Goal: Navigation & Orientation: Go to known website

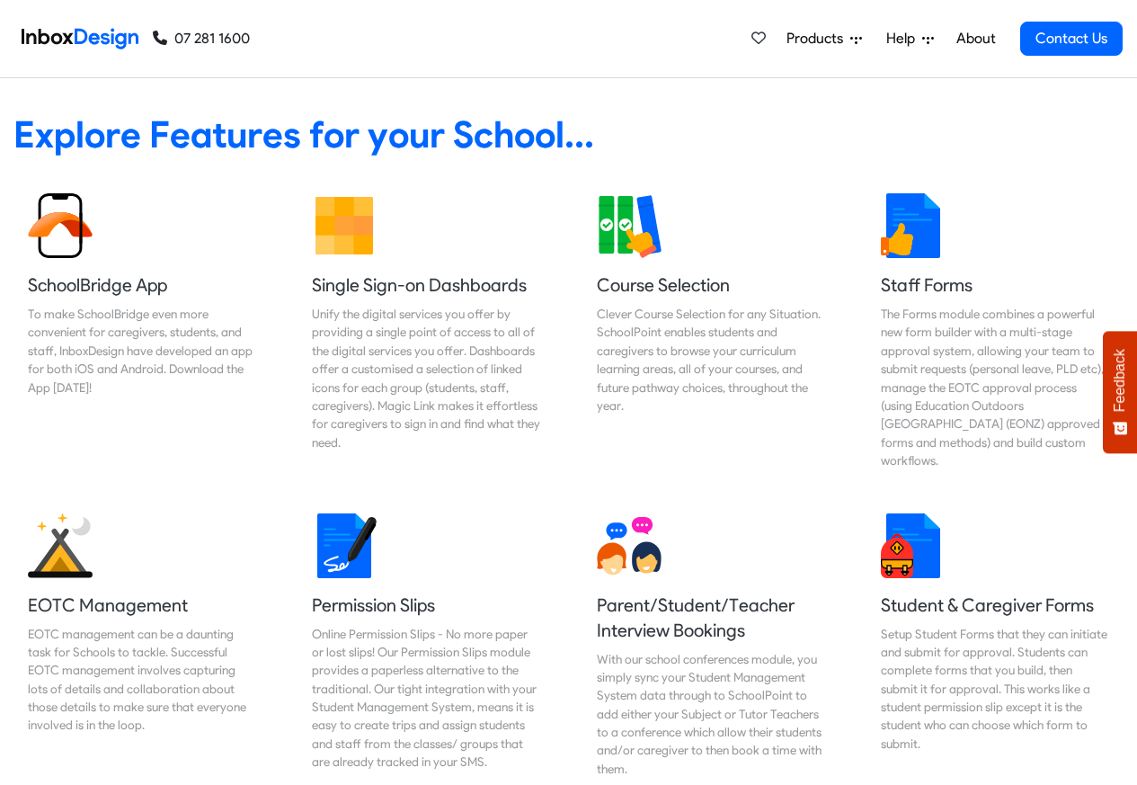
scroll to position [755, 0]
